Goal: Task Accomplishment & Management: Complete application form

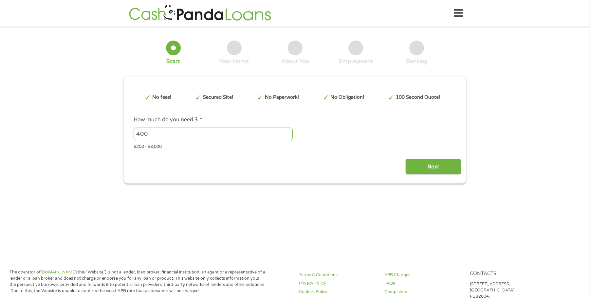
type input "EAIaIQobChMI28CrzpaQkAMVcCZECB2ZtiyyEAAYAyAAEgKraPD_BwE"
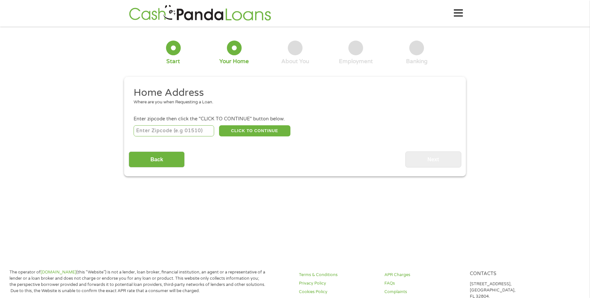
drag, startPoint x: 147, startPoint y: 131, endPoint x: 184, endPoint y: 142, distance: 38.3
click at [148, 131] on input "number" at bounding box center [174, 130] width 81 height 11
type input "86336"
click at [264, 129] on button "CLICK TO CONTINUE" at bounding box center [254, 130] width 71 height 11
type input "86336"
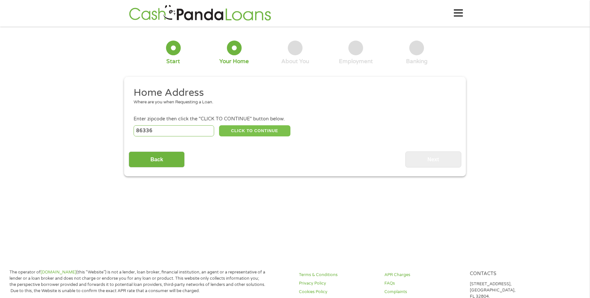
type input "Sedona"
select select "[US_STATE]"
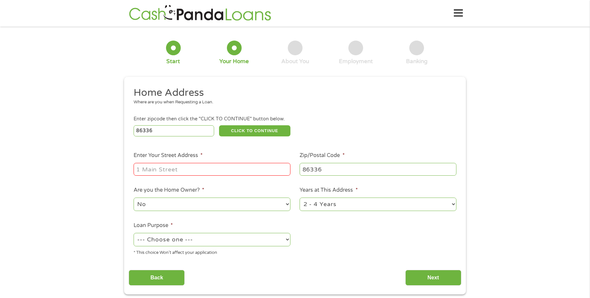
click at [168, 174] on input "Enter Your Street Address *" at bounding box center [212, 169] width 157 height 12
type input "[STREET_ADDRESS]"
click at [288, 204] on select "No Yes" at bounding box center [212, 204] width 157 height 13
select select "yes"
click at [134, 198] on select "No Yes" at bounding box center [212, 204] width 157 height 13
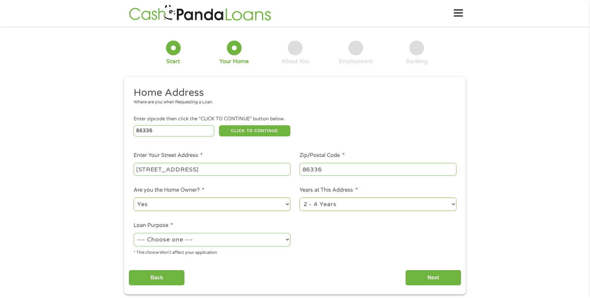
click at [456, 203] on select "1 Year or less 1 - 2 Years 2 - 4 Years Over 4 Years" at bounding box center [378, 204] width 157 height 13
select select "60months"
click at [300, 198] on select "1 Year or less 1 - 2 Years 2 - 4 Years Over 4 Years" at bounding box center [378, 204] width 157 height 13
click at [288, 240] on select "--- Choose one --- Pay Bills Debt Consolidation Home Improvement Major Purchase…" at bounding box center [212, 239] width 157 height 13
select select "paybills"
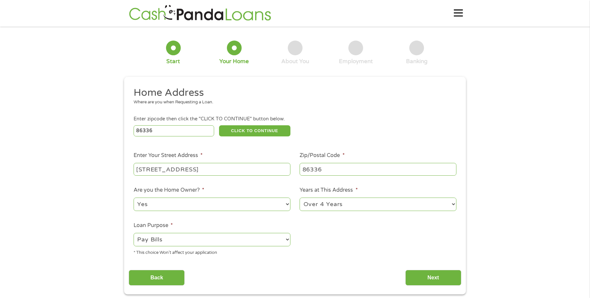
click at [134, 233] on select "--- Choose one --- Pay Bills Debt Consolidation Home Improvement Major Purchase…" at bounding box center [212, 239] width 157 height 13
click at [431, 283] on input "Next" at bounding box center [434, 278] width 56 height 16
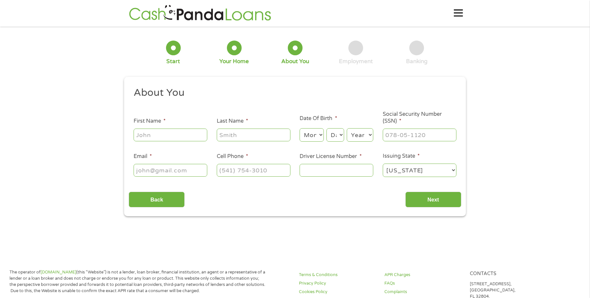
click at [144, 137] on input "First Name *" at bounding box center [171, 135] width 74 height 12
type input "[PERSON_NAME]"
type input "S"
type input "[PERSON_NAME]"
click at [323, 134] on select "Month 1 2 3 4 5 6 7 8 9 10 11 12" at bounding box center [312, 134] width 24 height 13
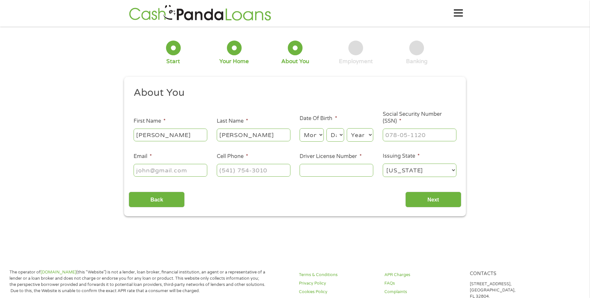
select select "4"
click at [300, 128] on select "Month 1 2 3 4 5 6 7 8 9 10 11 12" at bounding box center [312, 134] width 24 height 13
click at [341, 135] on select "Day 1 2 3 4 5 6 7 8 9 10 11 12 13 14 15 16 17 18 19 20 21 22 23 24 25 26 27 28 …" at bounding box center [336, 134] width 18 height 13
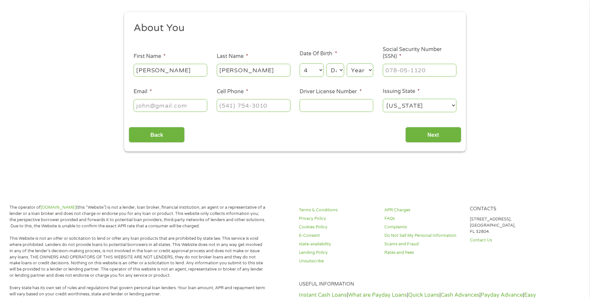
scroll to position [65, 0]
click at [341, 69] on select "Day 1 2 3 4 5 6 7 8 9 10 11 12 13 14 15 16 17 18 19 20 21 22 23 24 25 26 27 28 …" at bounding box center [336, 69] width 18 height 13
drag, startPoint x: 341, startPoint y: 68, endPoint x: 340, endPoint y: 72, distance: 3.7
click at [341, 69] on select "Day 1 2 3 4 5 6 7 8 9 10 11 12 13 14 15 16 17 18 19 20 21 22 23 24 25 26 27 28 …" at bounding box center [336, 69] width 18 height 13
select select "28"
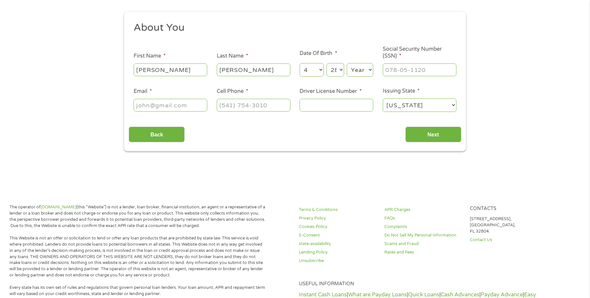
click at [327, 63] on select "Day 1 2 3 4 5 6 7 8 9 10 11 12 13 14 15 16 17 18 19 20 21 22 23 24 25 26 27 28 …" at bounding box center [336, 69] width 18 height 13
click at [372, 70] on select "Year [DATE] 2006 2005 2004 2003 2002 2001 2000 1999 1998 1997 1996 1995 1994 19…" at bounding box center [360, 69] width 27 height 13
select select "1945"
click at [347, 63] on select "Year [DATE] 2006 2005 2004 2003 2002 2001 2000 1999 1998 1997 1996 1995 1994 19…" at bounding box center [360, 69] width 27 height 13
click at [405, 73] on input "___-__-____" at bounding box center [420, 70] width 74 height 12
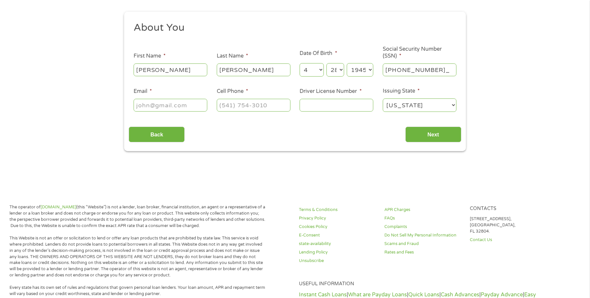
type input "560-64-7447"
click at [152, 105] on input "Email *" at bounding box center [171, 105] width 74 height 12
type input "[EMAIL_ADDRESS][DOMAIN_NAME]"
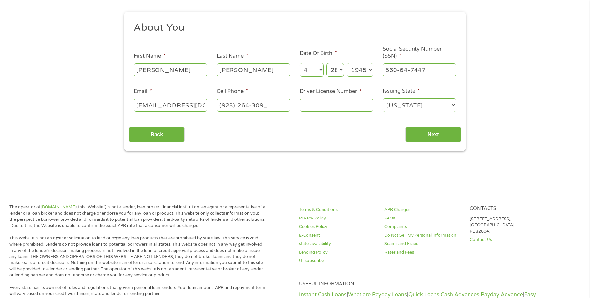
type input "[PHONE_NUMBER]"
click at [302, 104] on input "Driver License Number *" at bounding box center [337, 105] width 74 height 12
type input "D05098741"
click at [440, 134] on input "Next" at bounding box center [434, 135] width 56 height 16
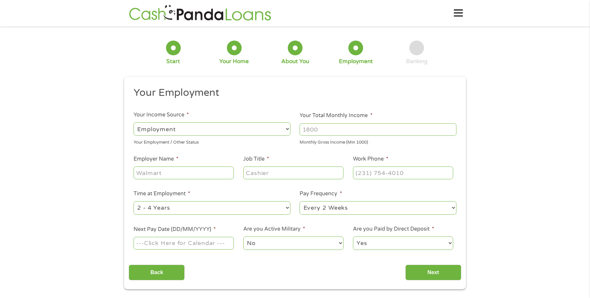
click at [289, 129] on select "--- Choose one --- Employment [DEMOGRAPHIC_DATA] Benefits" at bounding box center [212, 129] width 157 height 13
select select "benefits"
click at [134, 123] on select "--- Choose one --- Employment [DEMOGRAPHIC_DATA] Benefits" at bounding box center [212, 129] width 157 height 13
type input "Other"
type input "[PHONE_NUMBER]"
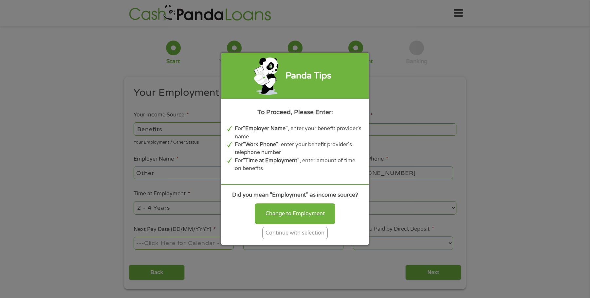
click at [313, 233] on div "Continue with selection" at bounding box center [295, 233] width 66 height 12
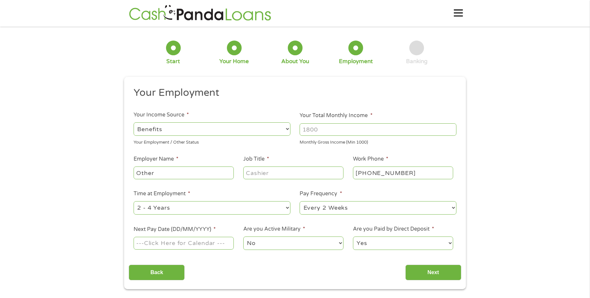
drag, startPoint x: 156, startPoint y: 172, endPoint x: 160, endPoint y: 172, distance: 3.9
click at [157, 172] on input "Other" at bounding box center [184, 173] width 100 height 12
type input "O"
type input "Calstrs"
click at [152, 274] on input "Back" at bounding box center [157, 273] width 56 height 16
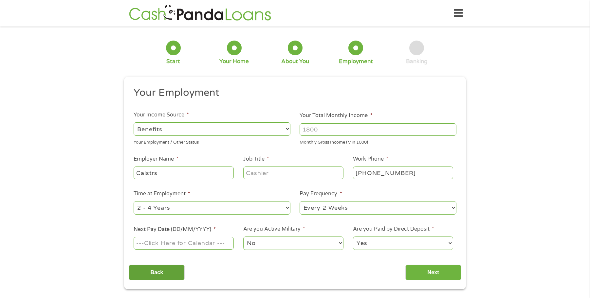
scroll to position [3, 3]
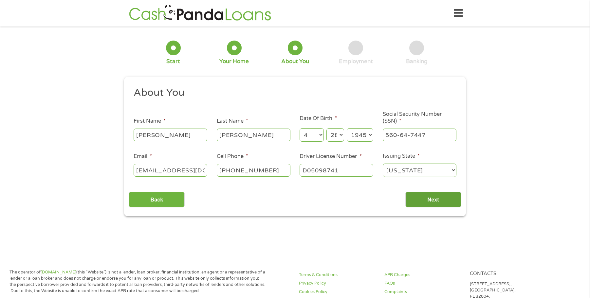
click at [432, 198] on input "Next" at bounding box center [434, 200] width 56 height 16
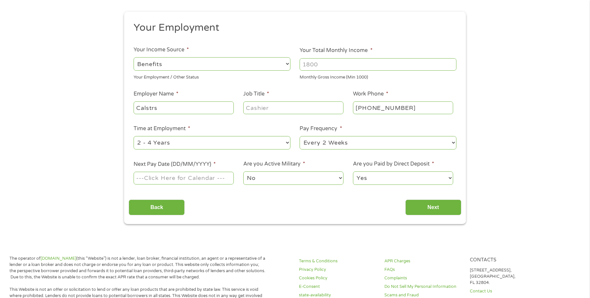
scroll to position [66, 0]
drag, startPoint x: 361, startPoint y: 106, endPoint x: 376, endPoint y: 114, distance: 16.3
click at [362, 106] on input "[PHONE_NUMBER]" at bounding box center [403, 107] width 100 height 12
type input "[PHONE_NUMBER]"
click at [260, 107] on input "Job Title *" at bounding box center [293, 107] width 100 height 12
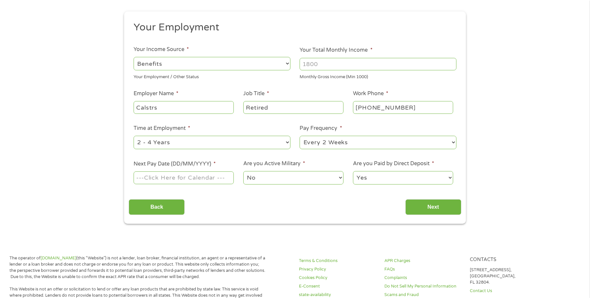
type input "Retired"
click at [287, 143] on select "--- Choose one --- 1 Year or less 1 - 2 Years 2 - 4 Years Over 4 Years" at bounding box center [212, 142] width 157 height 13
select select "60months"
click at [134, 136] on select "--- Choose one --- 1 Year or less 1 - 2 Years 2 - 4 Years Over 4 Years" at bounding box center [212, 142] width 157 height 13
click at [452, 143] on select "--- Choose one --- Every 2 Weeks Every Week Monthly Semi-Monthly" at bounding box center [378, 142] width 157 height 13
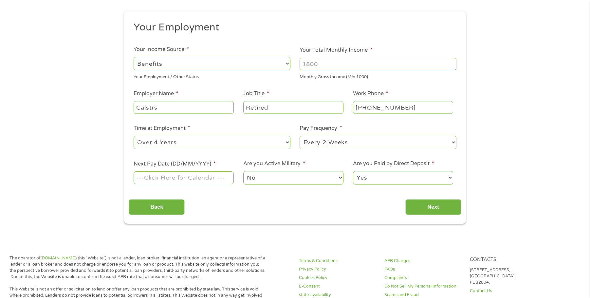
select select "monthly"
click at [300, 136] on select "--- Choose one --- Every 2 Weeks Every Week Monthly Semi-Monthly" at bounding box center [378, 142] width 157 height 13
click at [178, 179] on body "Home Get Loan Offer How it works FAQs Blog Cash Loans Quick Loans Online Loans …" at bounding box center [295, 291] width 590 height 714
click at [209, 180] on input "Next Pay Date (DD/MM/YYYY) *" at bounding box center [184, 178] width 100 height 12
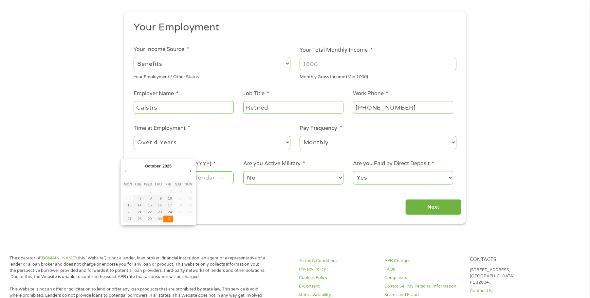
type input "[DATE]"
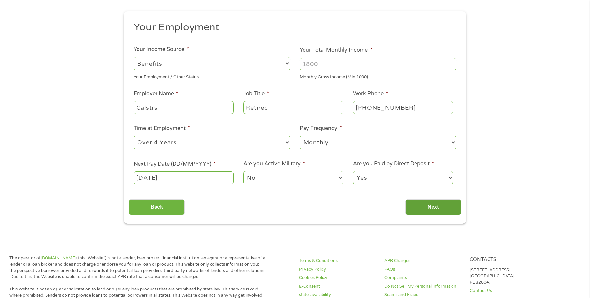
click at [432, 208] on input "Next" at bounding box center [434, 208] width 56 height 16
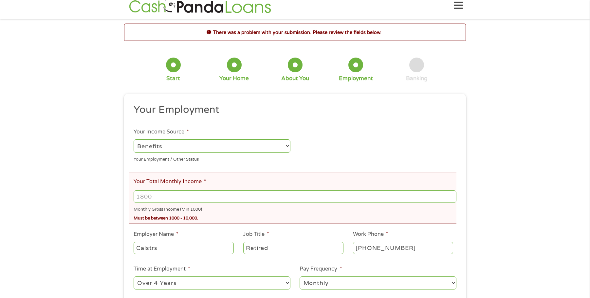
scroll to position [0, 0]
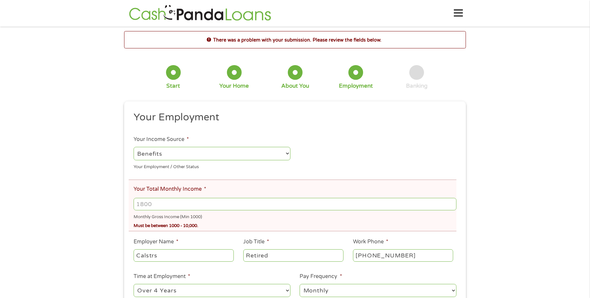
click at [170, 207] on input "Your Total Monthly Income *" at bounding box center [295, 204] width 323 height 12
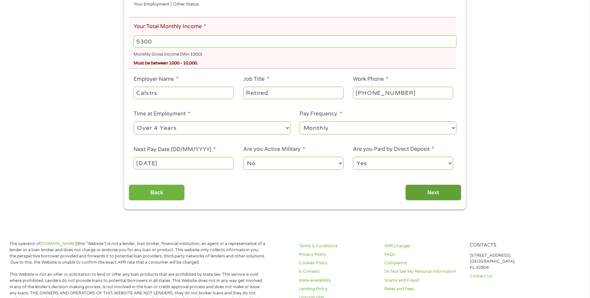
scroll to position [163, 0]
type input "5300"
click at [431, 191] on input "Next" at bounding box center [434, 192] width 56 height 16
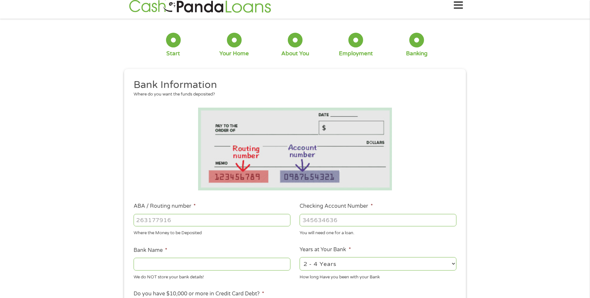
scroll to position [0, 0]
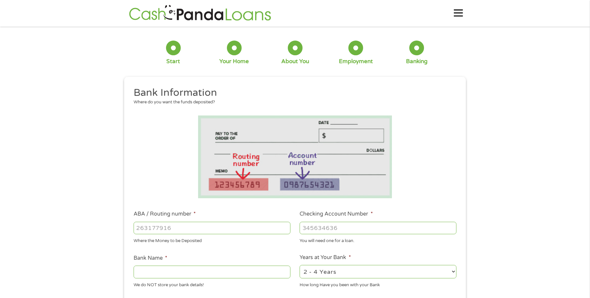
click at [170, 233] on input "ABA / Routing number *" at bounding box center [212, 228] width 157 height 12
type input "122287251"
type input "BOFI FEDERAL BANK"
type input "122287251"
drag, startPoint x: 316, startPoint y: 231, endPoint x: 359, endPoint y: 231, distance: 43.2
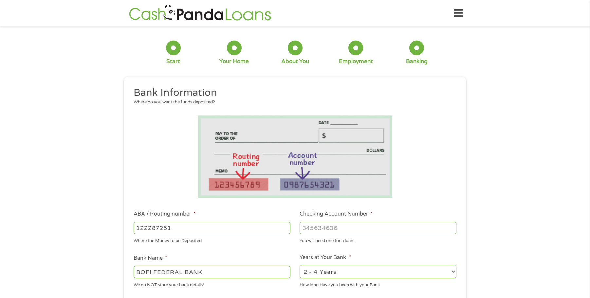
click at [317, 231] on input "Checking Account Number *" at bounding box center [378, 228] width 157 height 12
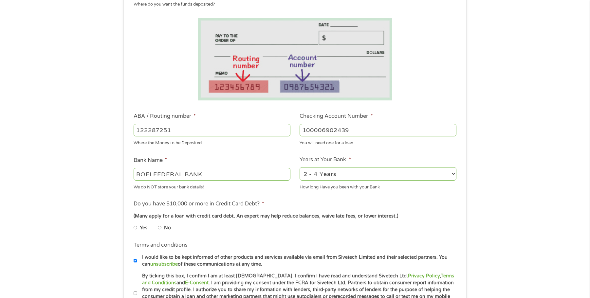
scroll to position [98, 0]
type input "100006902439"
click at [453, 174] on select "2 - 4 Years 6 - 12 Months 1 - 2 Years Over 4 Years" at bounding box center [378, 173] width 157 height 13
select select "60months"
click at [300, 167] on select "2 - 4 Years 6 - 12 Months 1 - 2 Years Over 4 Years" at bounding box center [378, 173] width 157 height 13
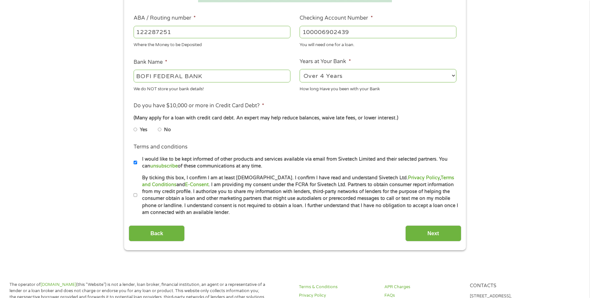
scroll to position [197, 0]
drag, startPoint x: 135, startPoint y: 128, endPoint x: 164, endPoint y: 135, distance: 30.3
click at [135, 129] on input "Yes" at bounding box center [136, 129] width 4 height 10
radio input "true"
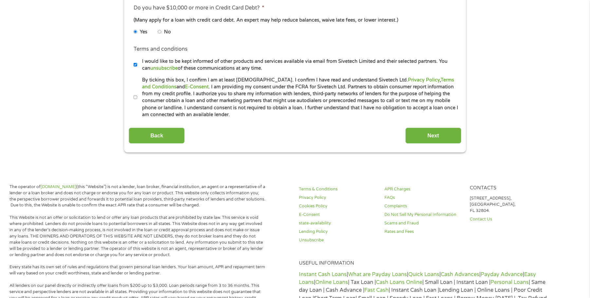
scroll to position [295, 0]
click at [134, 65] on input "I would like to be kept informed of other products and services available via e…" at bounding box center [136, 64] width 4 height 10
checkbox input "false"
click at [136, 97] on input "By ticking this box, I confirm I am at least [DEMOGRAPHIC_DATA]. I confirm I ha…" at bounding box center [136, 97] width 4 height 10
checkbox input "true"
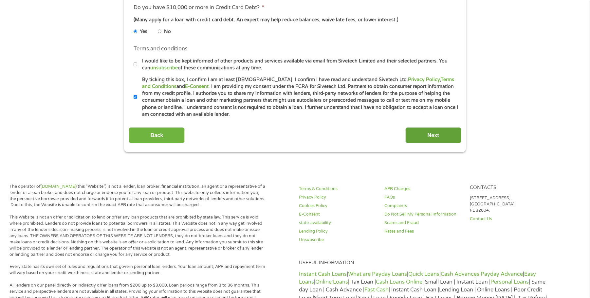
click at [423, 136] on input "Next" at bounding box center [434, 135] width 56 height 16
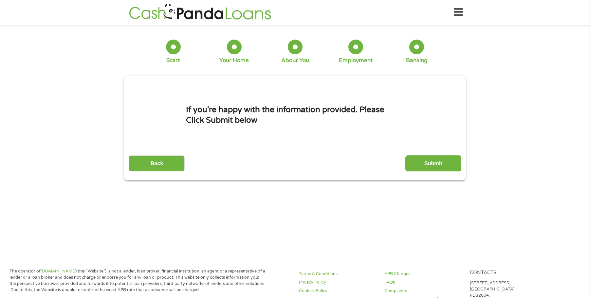
scroll to position [0, 0]
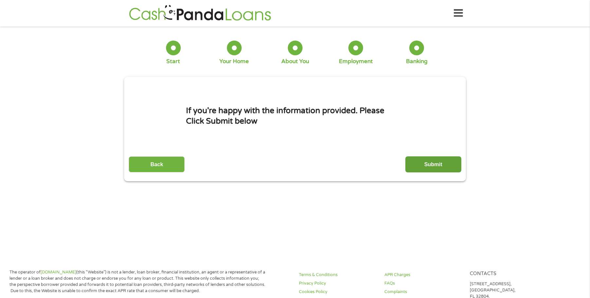
click at [448, 166] on input "Submit" at bounding box center [434, 165] width 56 height 16
